Goal: Obtain resource: Download file/media

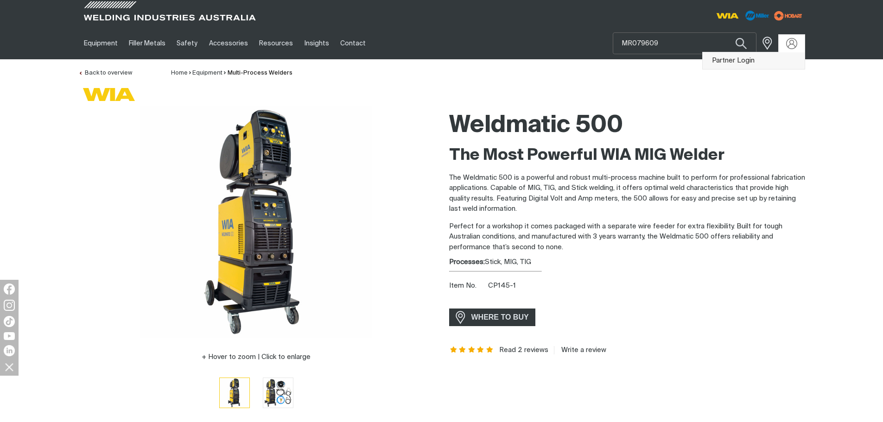
click at [756, 62] on link "Partner Login" at bounding box center [754, 60] width 102 height 17
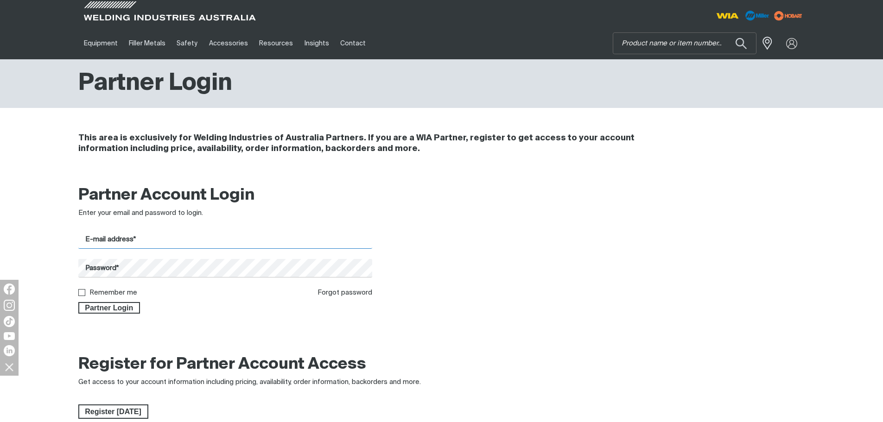
type input "[EMAIL_ADDRESS][DOMAIN_NAME]"
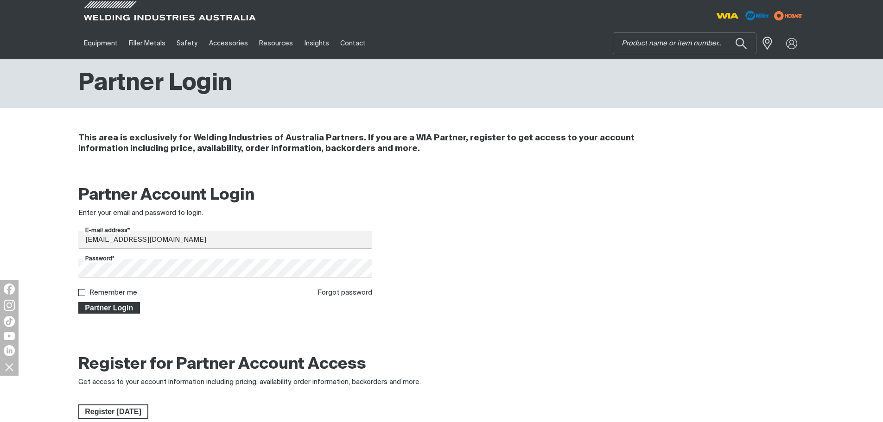
click at [119, 305] on span "Partner Login" at bounding box center [109, 308] width 60 height 12
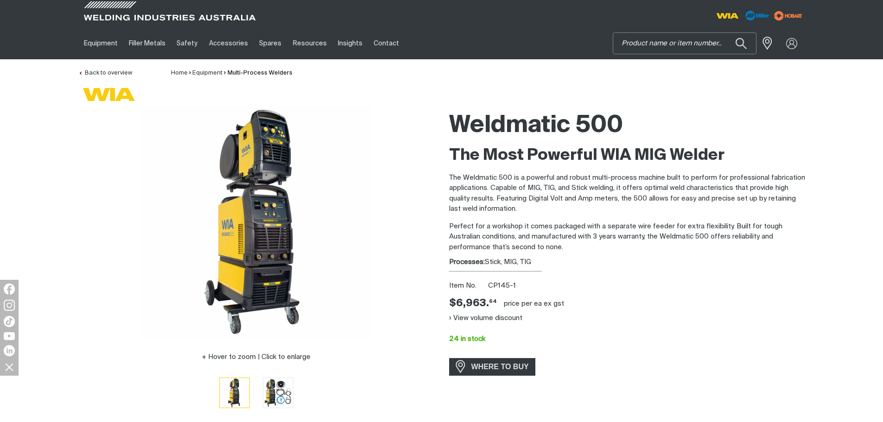
click at [661, 43] on input "Search" at bounding box center [684, 43] width 143 height 21
type input "400x"
click at [669, 70] on span "Big Blue 400X Pro - Big Blue 400X Pro" at bounding box center [696, 65] width 106 height 16
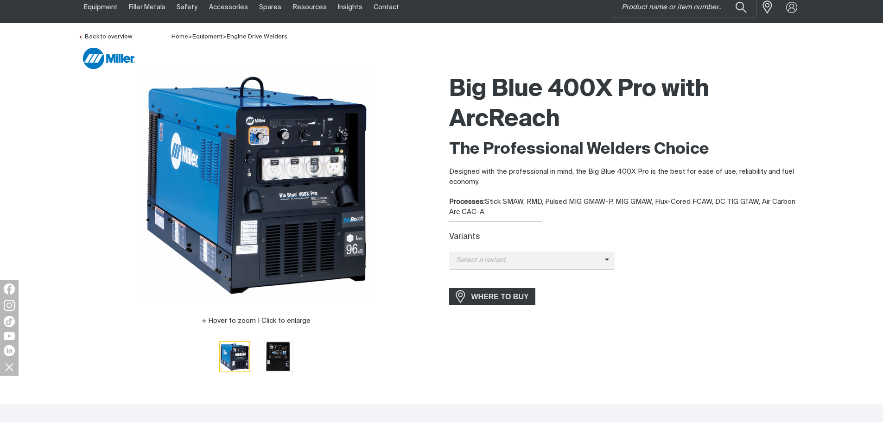
scroll to position [46, 0]
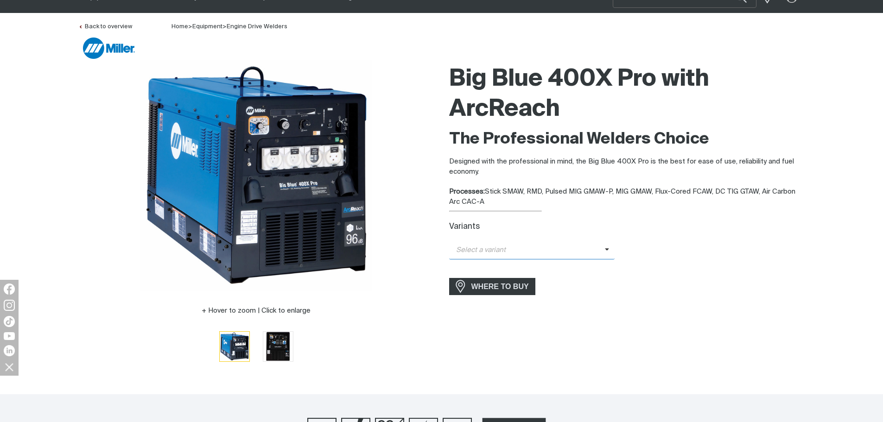
click at [554, 253] on span "Select a variant" at bounding box center [527, 250] width 156 height 11
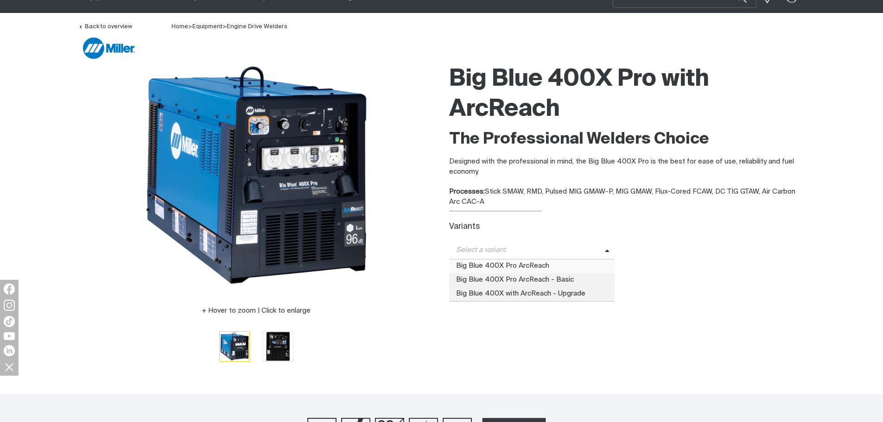
click at [551, 263] on span "Big Blue 400X Pro ArcReach" at bounding box center [532, 267] width 166 height 14
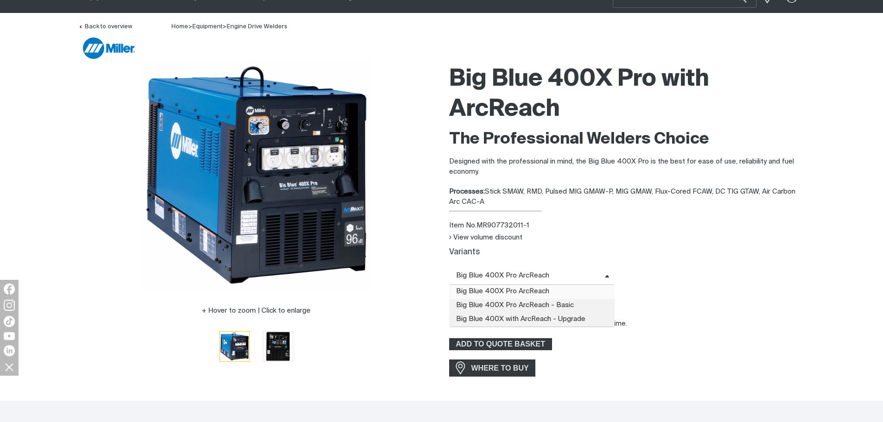
click at [591, 271] on span "Big Blue 400X Pro ArcReach" at bounding box center [527, 276] width 156 height 11
click at [582, 303] on span "Big Blue 400X Pro ArcReach - Basic" at bounding box center [532, 306] width 166 height 14
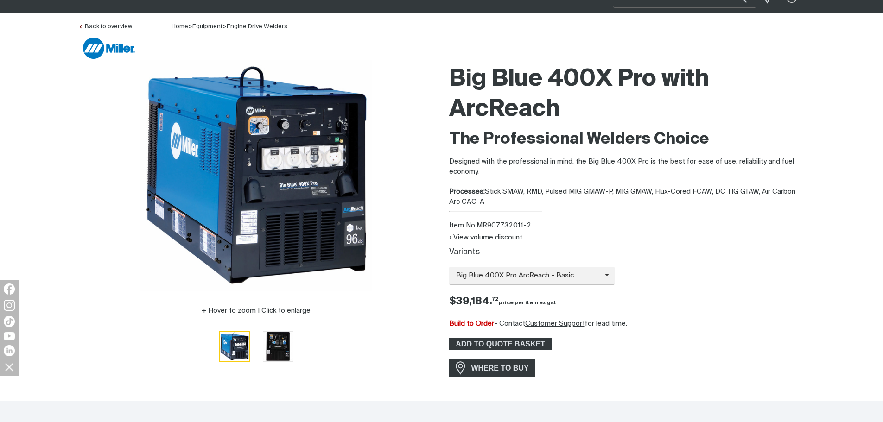
click at [601, 263] on div "View volume discount Variants Big Blue 400X Pro ArcReach - Basic Big Blue 400X …" at bounding box center [627, 292] width 356 height 118
click at [589, 278] on span "Big Blue 400X Pro ArcReach - Basic" at bounding box center [527, 276] width 156 height 11
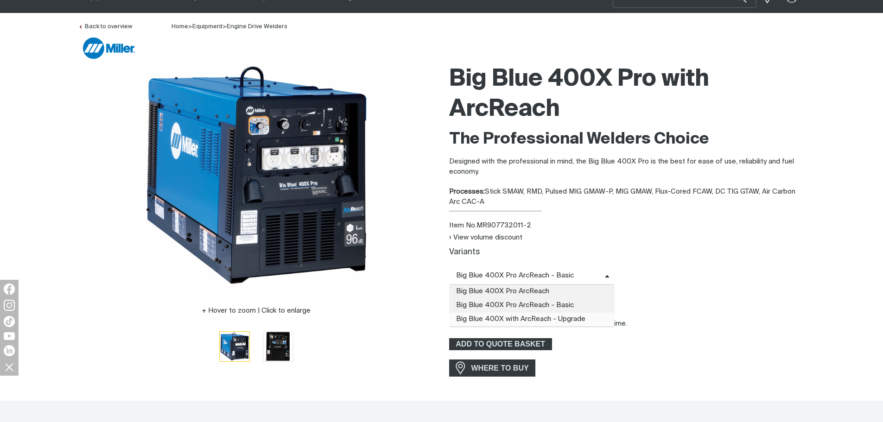
click at [577, 314] on span "Big Blue 400X with ArcReach - Upgrade" at bounding box center [532, 320] width 166 height 14
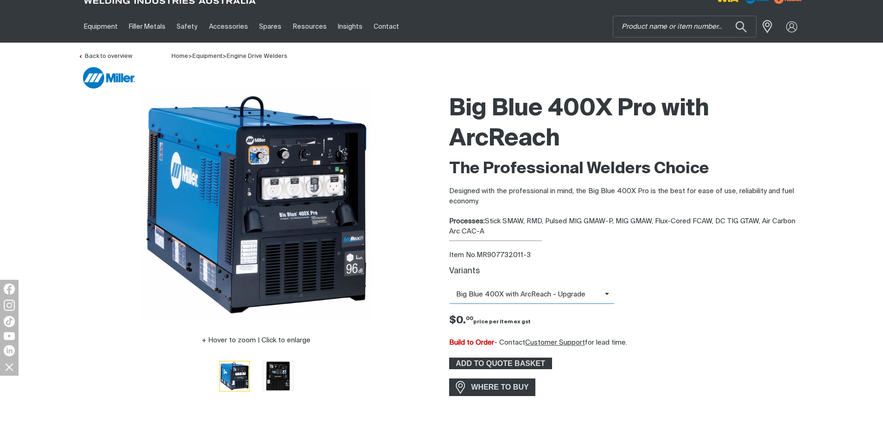
scroll to position [0, 0]
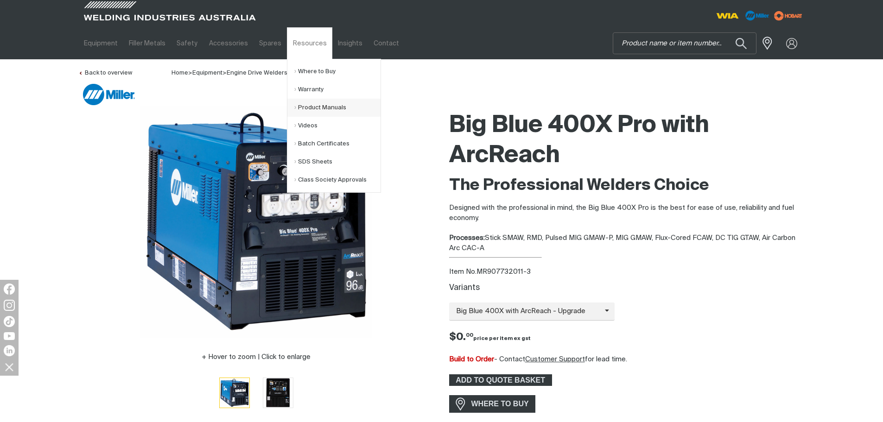
click at [332, 105] on link "Product Manuals" at bounding box center [337, 108] width 86 height 18
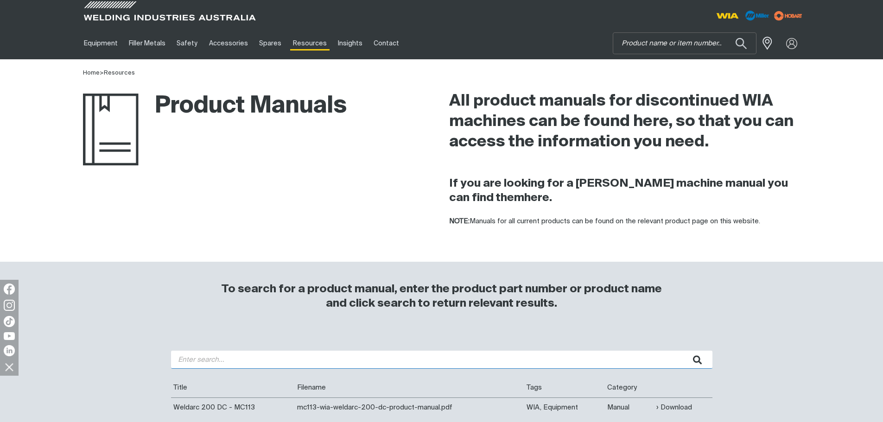
click at [185, 361] on input "search" at bounding box center [441, 360] width 541 height 18
type input "w67"
click at [683, 351] on button "submit" at bounding box center [697, 360] width 29 height 18
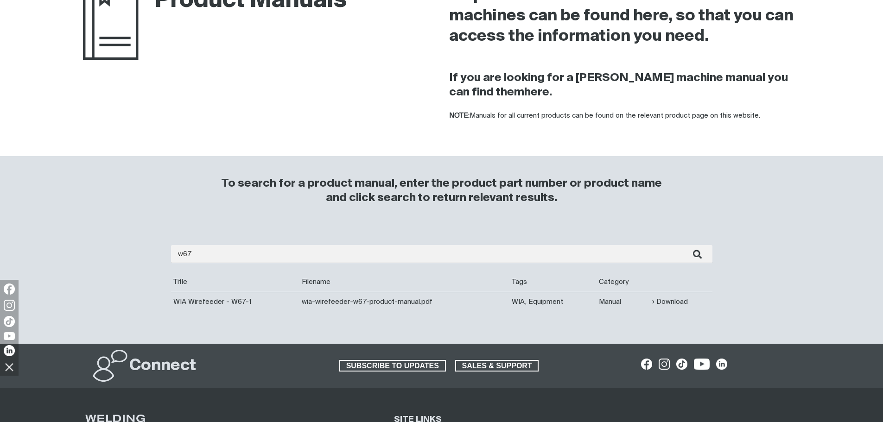
scroll to position [232, 0]
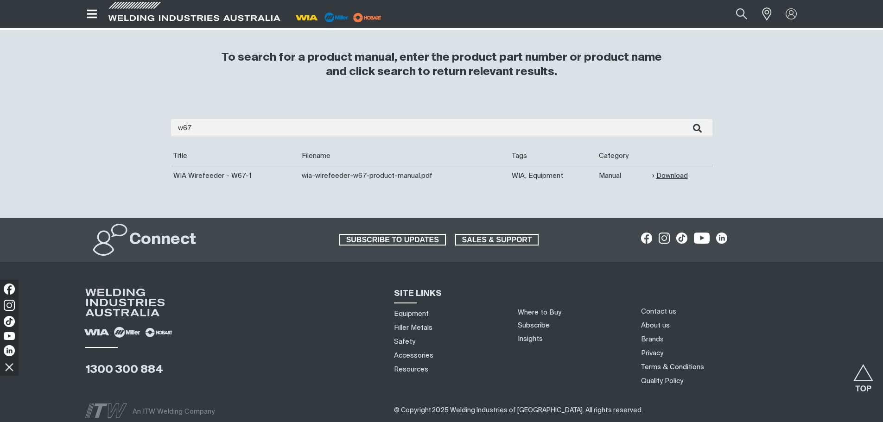
click at [668, 172] on link "Download" at bounding box center [670, 176] width 36 height 11
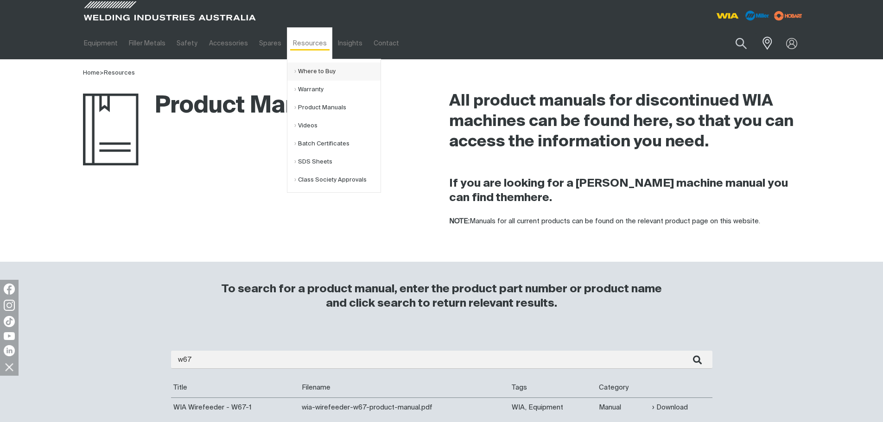
click at [306, 77] on link "Where to Buy" at bounding box center [337, 72] width 86 height 18
